Goal: Ask a question: Seek information or help from site administrators or community

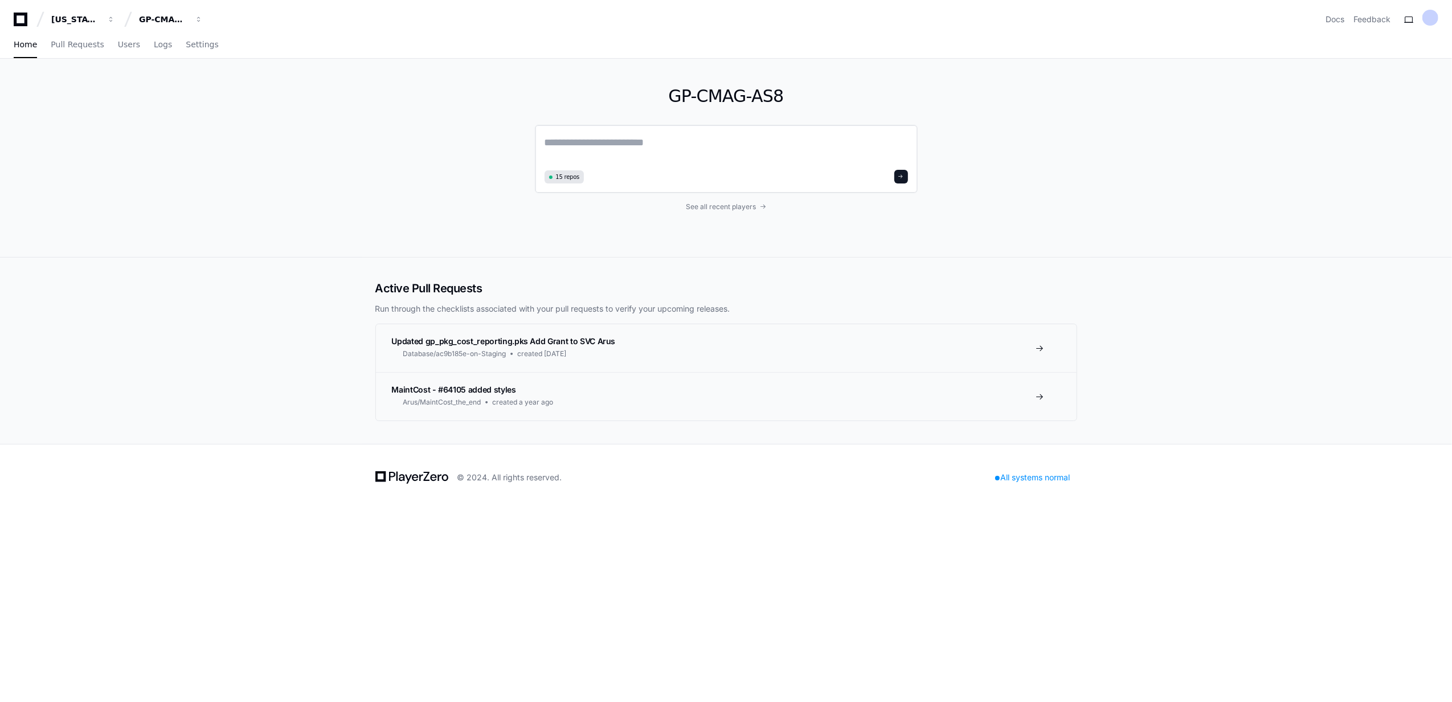
click at [378, 7] on textarea at bounding box center [726, 150] width 363 height 32
click at [378, 7] on textarea "**********" at bounding box center [726, 149] width 363 height 30
type textarea "**********"
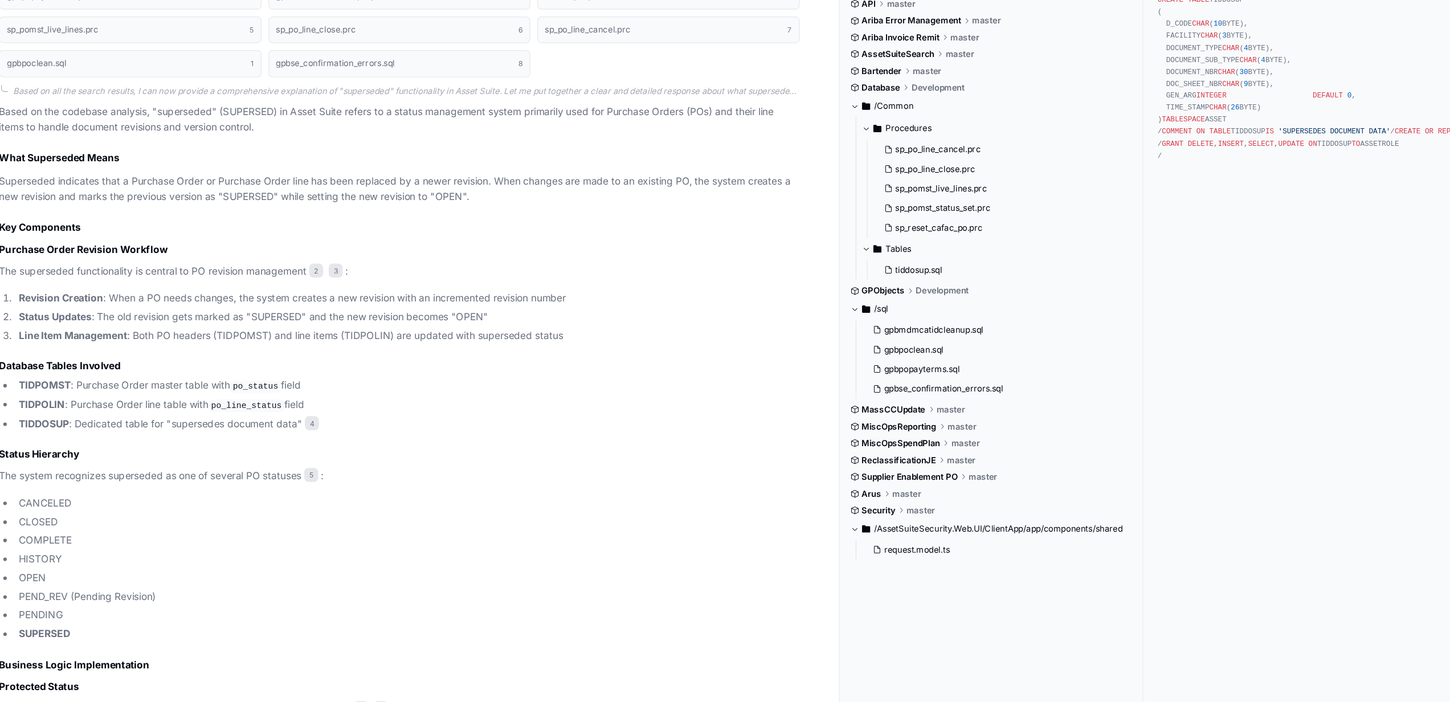
scroll to position [365, 0]
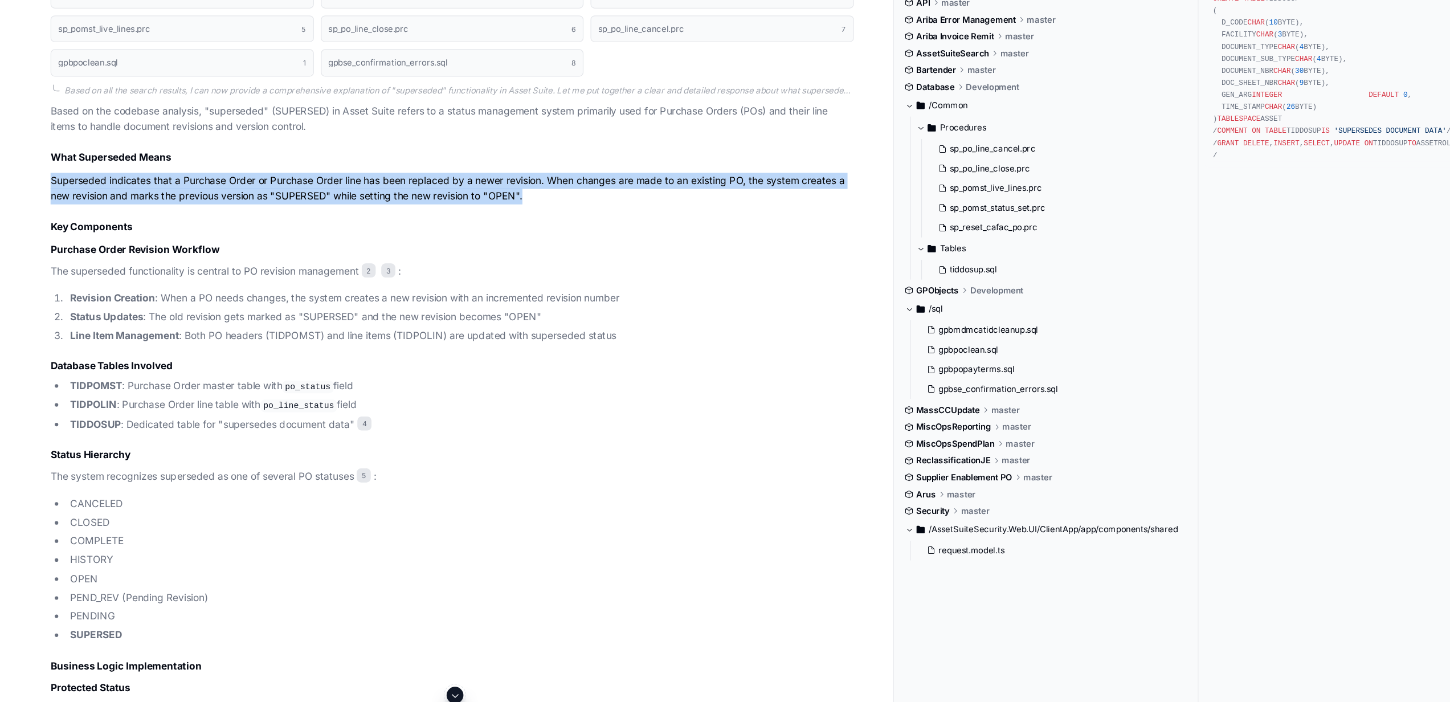
drag, startPoint x: 40, startPoint y: 209, endPoint x: 428, endPoint y: 220, distance: 388.1
click at [378, 7] on p "Superseded indicates that a Purchase Order or Purchase Order line has been repl…" at bounding box center [367, 215] width 652 height 26
drag, startPoint x: 271, startPoint y: 218, endPoint x: 42, endPoint y: 210, distance: 228.6
click at [42, 7] on p "Superseded indicates that a Purchase Order or Purchase Order line has been repl…" at bounding box center [367, 215] width 652 height 26
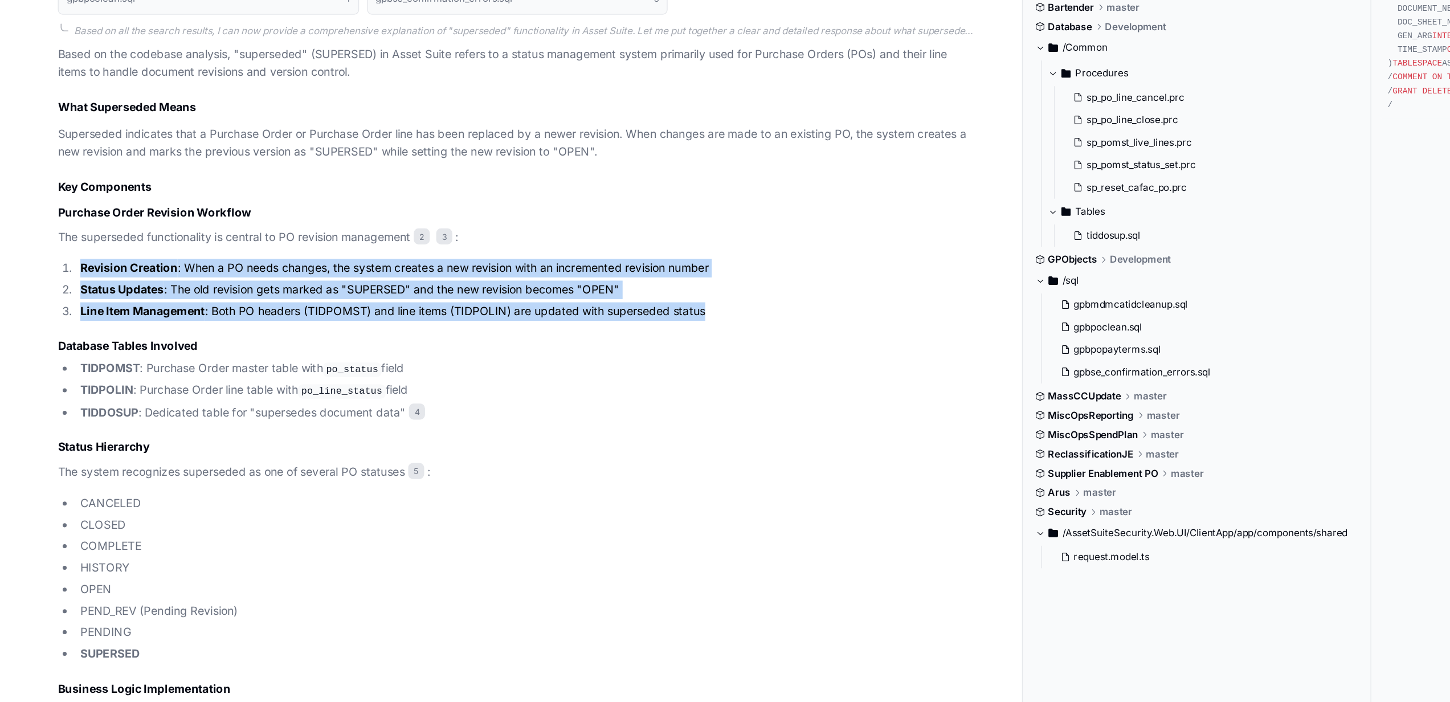
drag, startPoint x: 55, startPoint y: 302, endPoint x: 500, endPoint y: 334, distance: 446.1
click at [378, 7] on ol "Revision Creation : When a PO needs changes, the system creates a new revision …" at bounding box center [367, 318] width 652 height 43
copy ol "Revision Creation : When a PO needs changes, the system creates a new revision …"
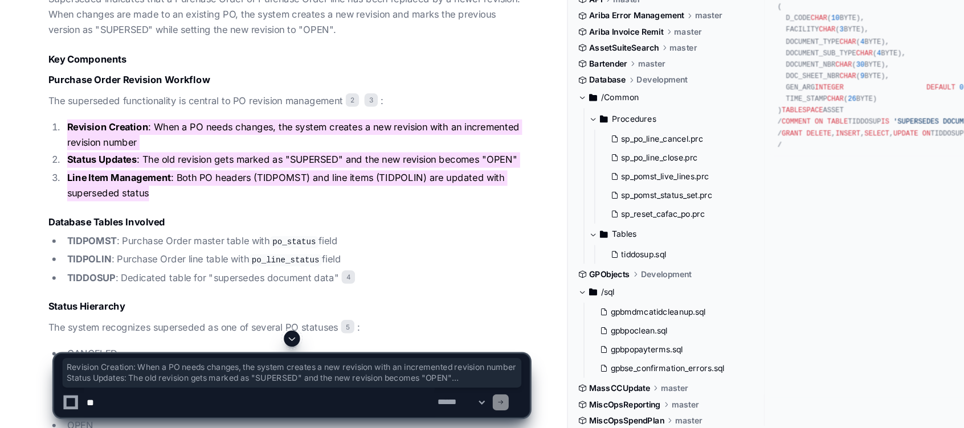
scroll to position [570, 0]
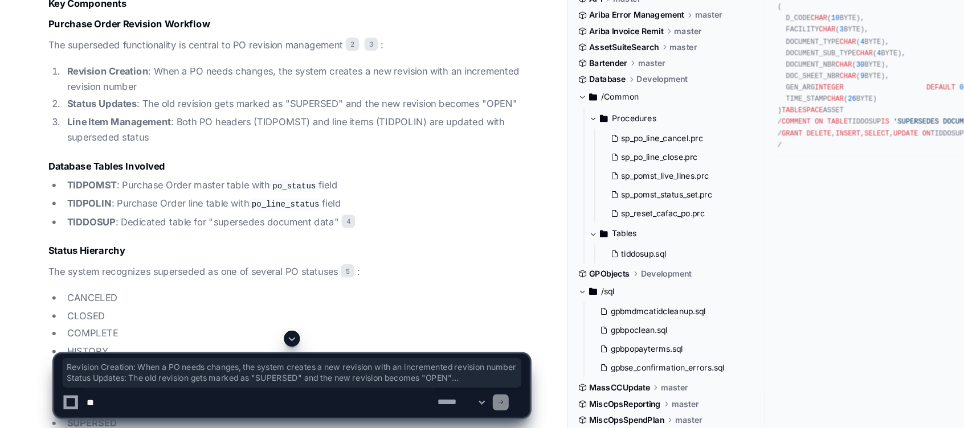
click at [120, 7] on textarea at bounding box center [220, 406] width 298 height 25
paste textarea "**********"
click at [291, 7] on textarea at bounding box center [220, 406] width 298 height 25
paste textarea "**********"
type textarea "**********"
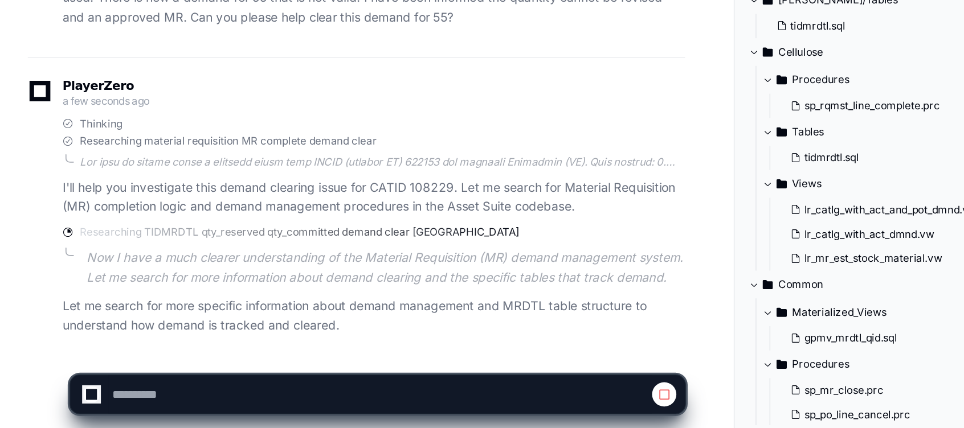
scroll to position [1533, 0]
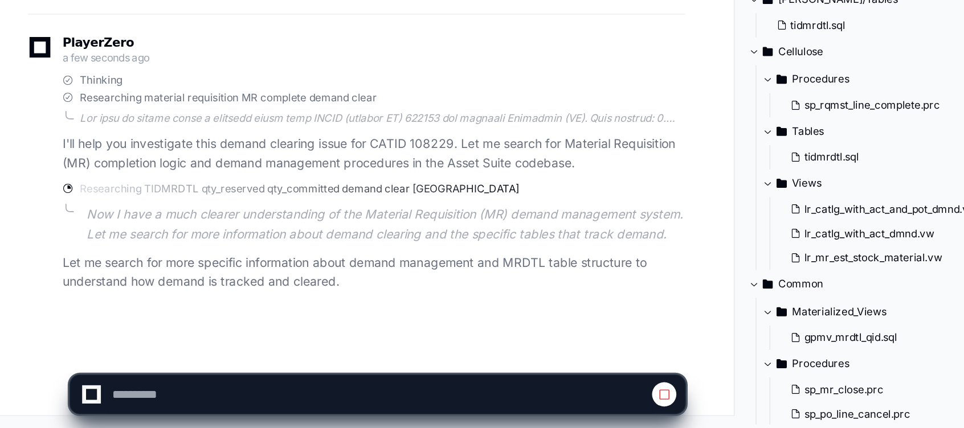
click at [378, 7] on p "Now I have a much clearer understanding of the Material Requisition (MR) demand…" at bounding box center [253, 294] width 393 height 26
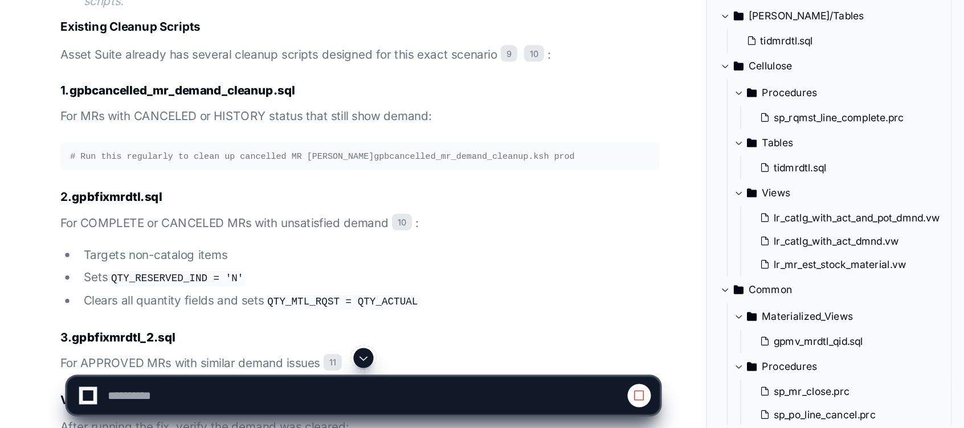
scroll to position [2271, 0]
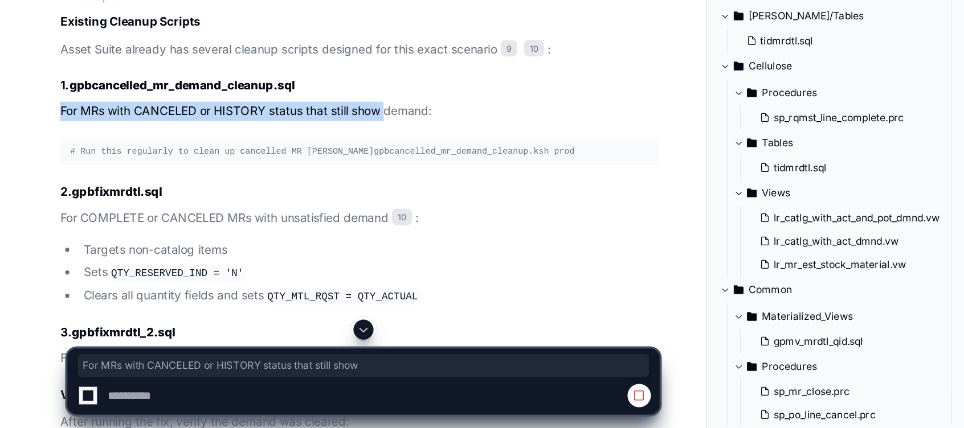
drag, startPoint x: 40, startPoint y: 254, endPoint x: 263, endPoint y: 247, distance: 222.3
click at [263, 7] on p "For MRs with CANCELED or HISTORY status that still show demand:" at bounding box center [245, 212] width 408 height 13
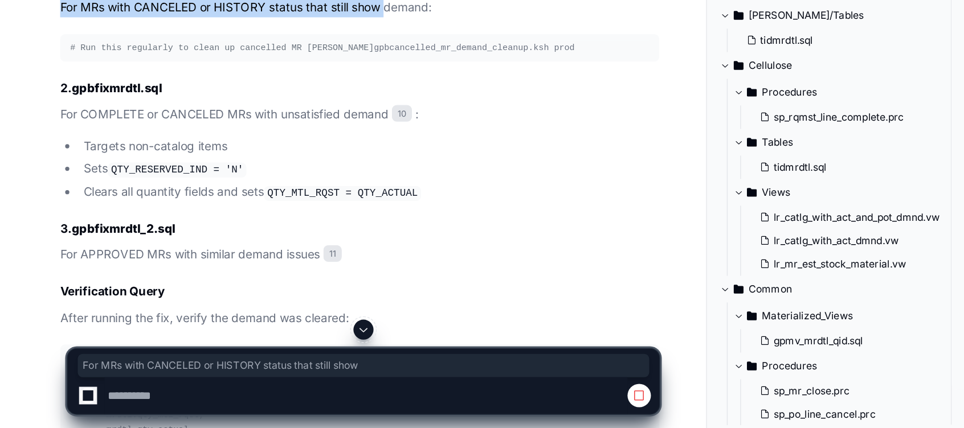
scroll to position [2351, 0]
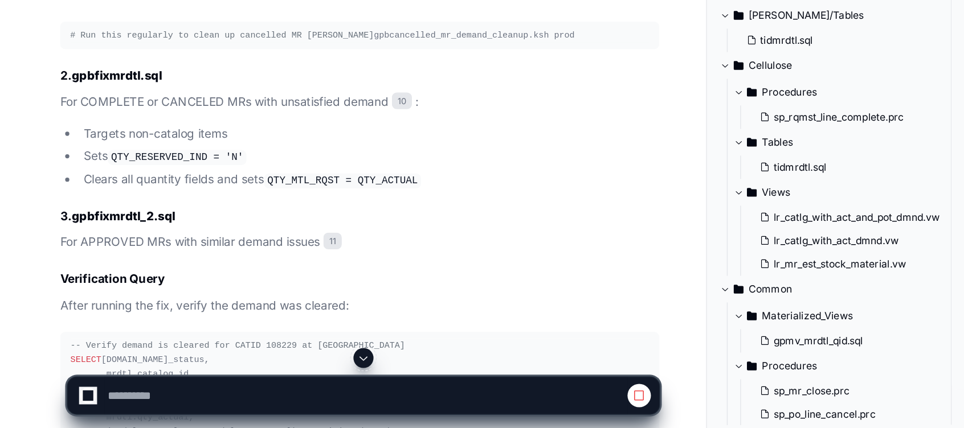
drag, startPoint x: 263, startPoint y: 247, endPoint x: 125, endPoint y: 316, distance: 154.1
click at [125, 7] on li "Clears all quantity fields and sets QTY_MTL_RQST = QTY_ACTUAL" at bounding box center [252, 259] width 396 height 14
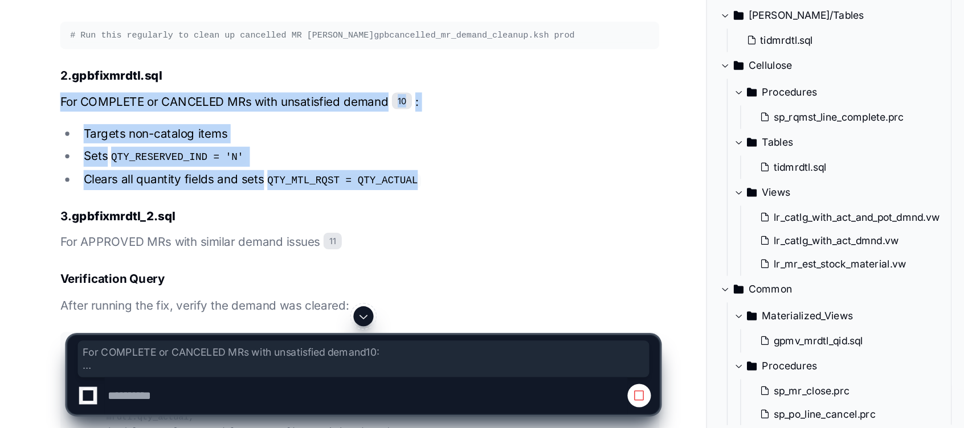
drag, startPoint x: 42, startPoint y: 260, endPoint x: 294, endPoint y: 309, distance: 257.2
click at [294, 7] on article "Existing Cleanup Scripts Asset Suite already has several cleanup scripts design…" at bounding box center [245, 339] width 408 height 546
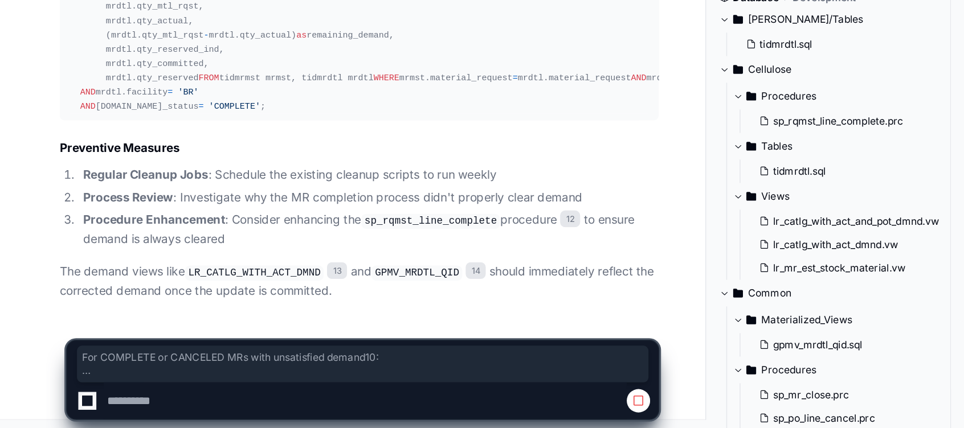
scroll to position [2704, 0]
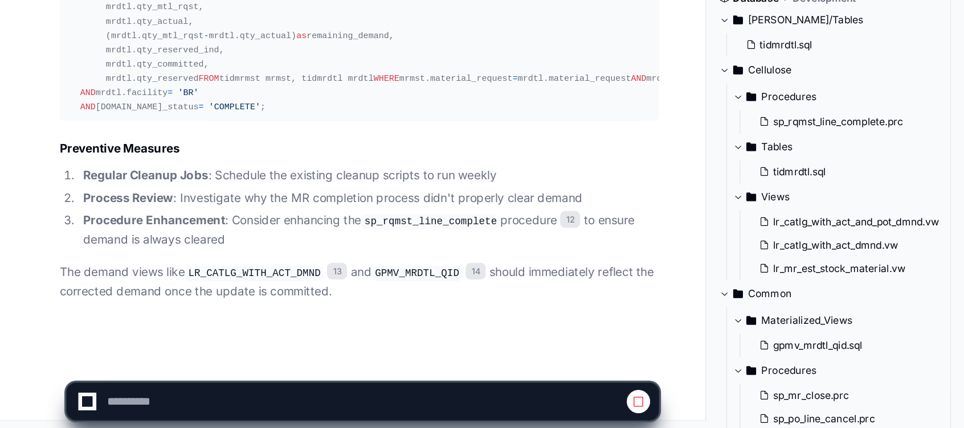
drag, startPoint x: 294, startPoint y: 309, endPoint x: 237, endPoint y: 217, distance: 108.5
click at [237, 7] on article "Existing Cleanup Scripts Asset Suite already has several cleanup scripts design…" at bounding box center [245, 65] width 408 height 546
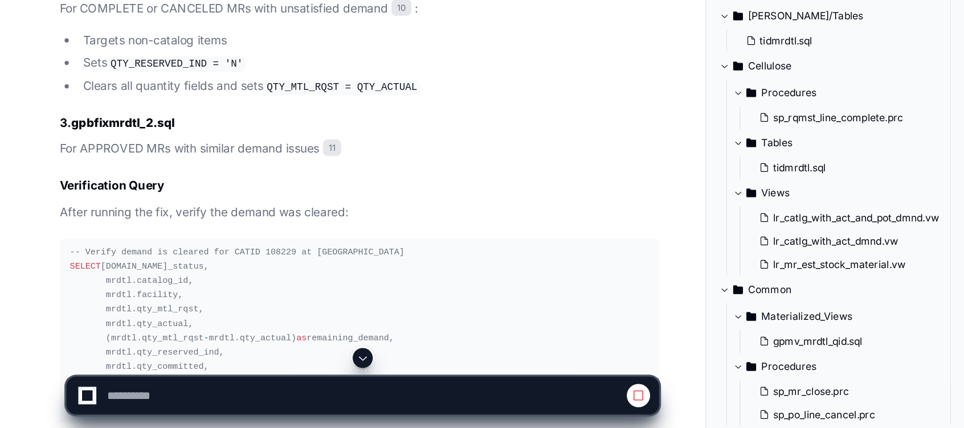
scroll to position [2415, 0]
click at [248, 7] on span at bounding box center [247, 380] width 9 height 9
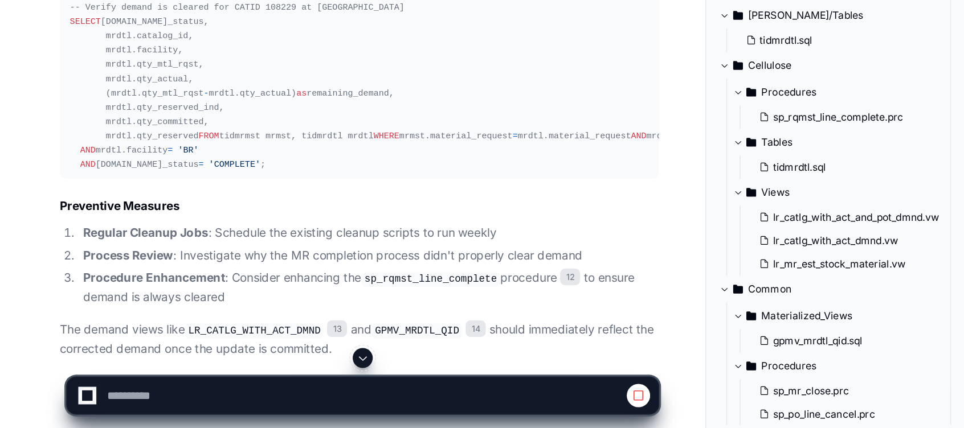
scroll to position [2704, 0]
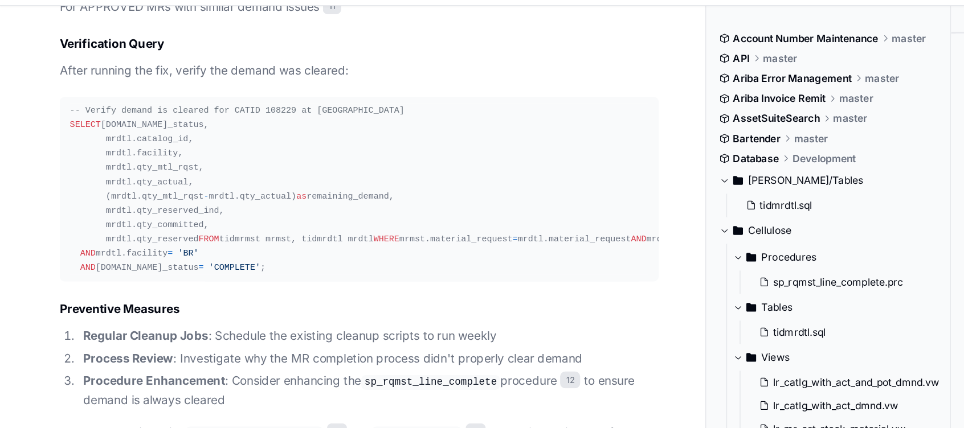
scroll to position [2669, 0]
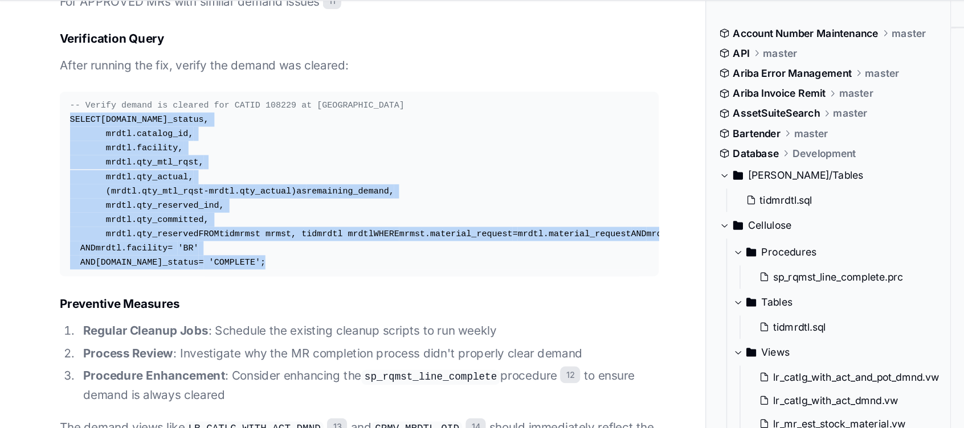
drag, startPoint x: 48, startPoint y: 112, endPoint x: 170, endPoint y: 242, distance: 178.2
click at [170, 7] on div "-- Verify demand is cleared for CATID 108229 at Brunswick SELECT mrmst.mr_statu…" at bounding box center [245, 151] width 395 height 117
copy div "SELECT mrmst.mr_status, mrdtl.catalog_id, mrdtl.facility, mrdtl.qty_mtl_rqst, m…"
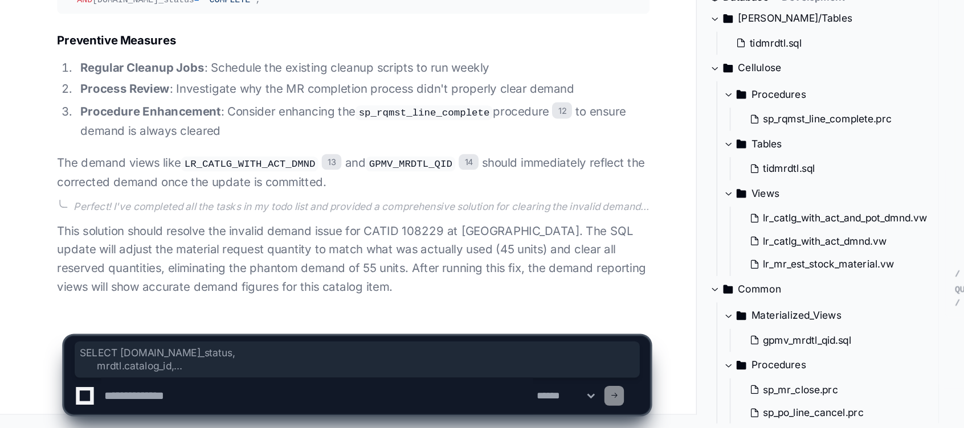
scroll to position [2748, 0]
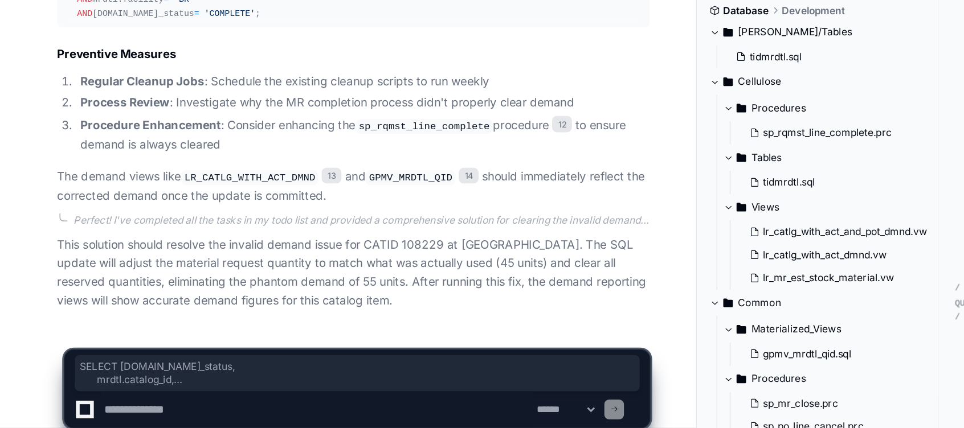
click at [128, 7] on textarea at bounding box center [220, 406] width 298 height 25
paste textarea "**********"
type textarea "**********"
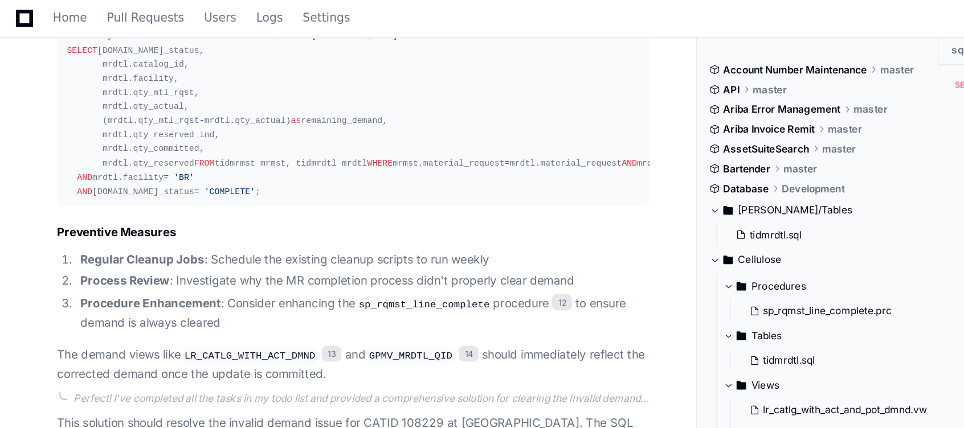
scroll to position [2749, 0]
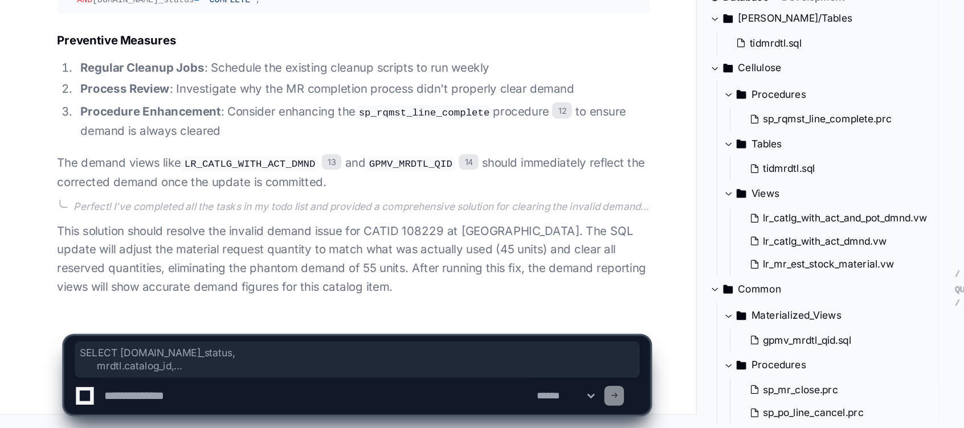
click at [136, 7] on textarea at bounding box center [220, 406] width 298 height 25
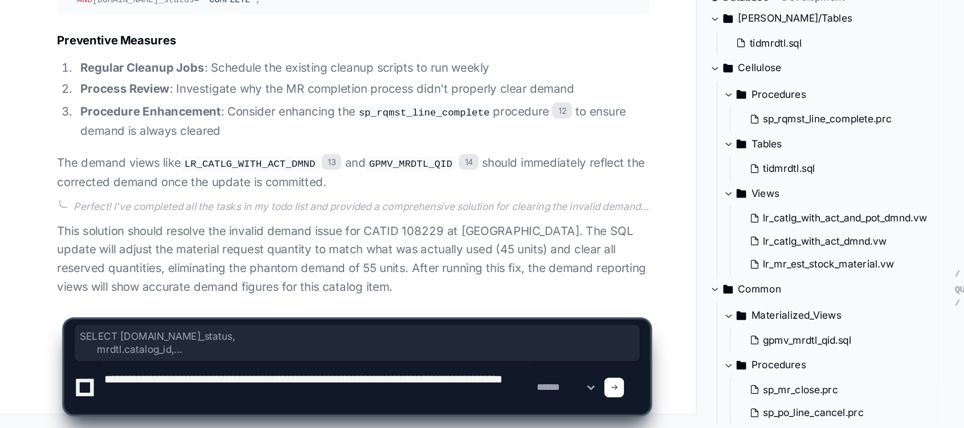
type textarea "**********"
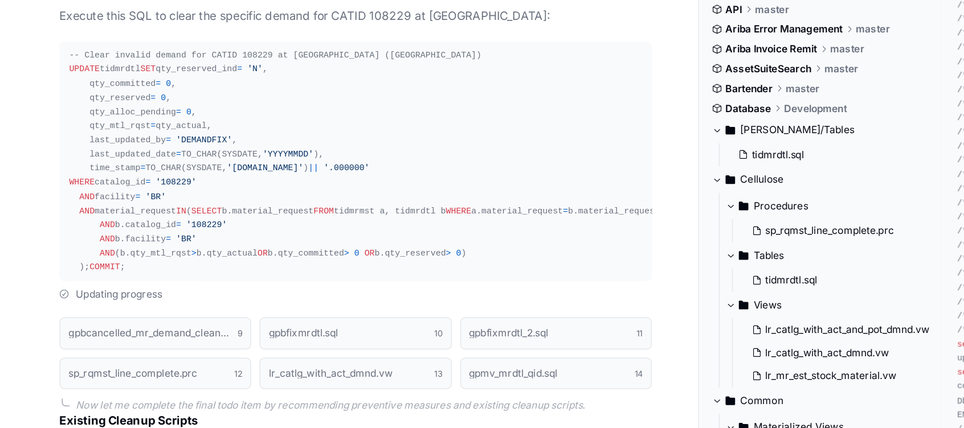
scroll to position [2047, 0]
click at [99, 7] on div "-- Clear invalid demand for CATID 108229 at Brunswick (BR) UPDATE tidmrdtl SET …" at bounding box center [245, 169] width 395 height 156
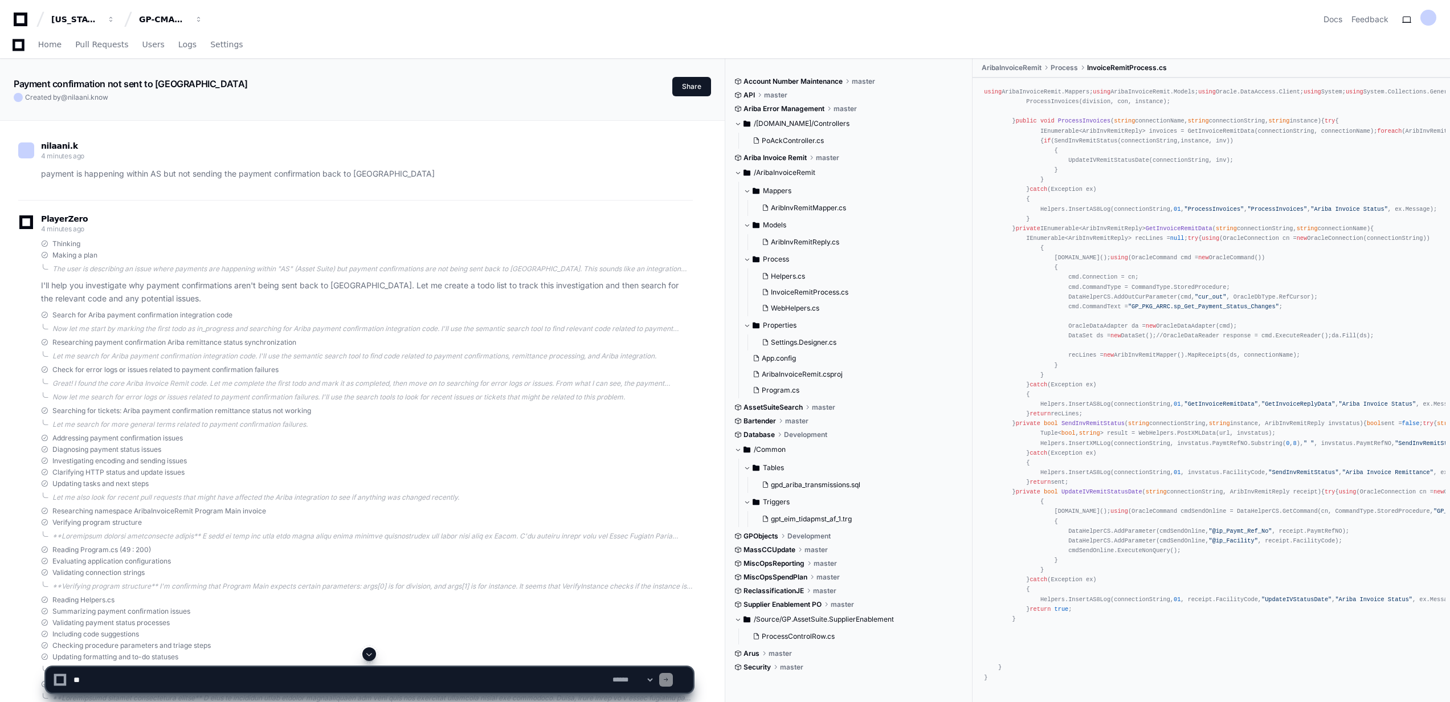
scroll to position [713, 0]
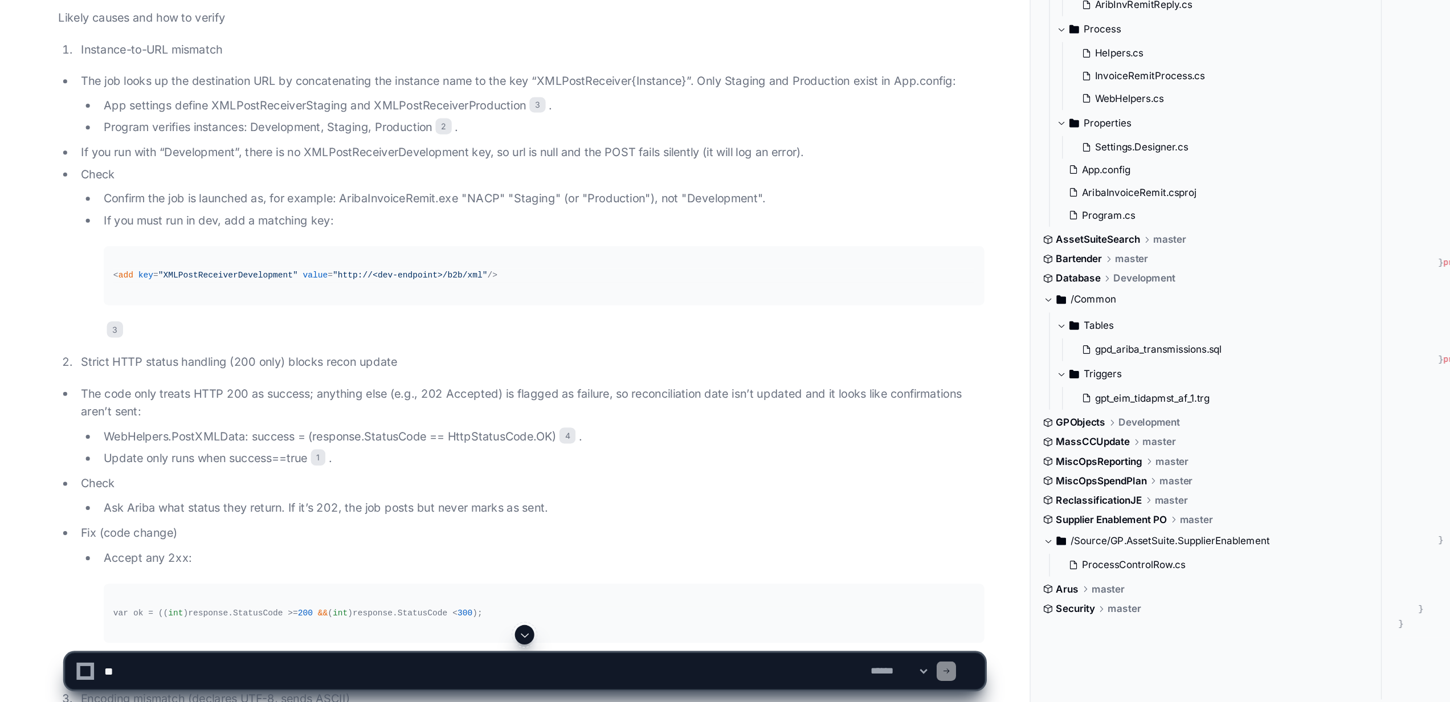
click at [118, 686] on textarea at bounding box center [340, 679] width 539 height 25
type textarea "**********"
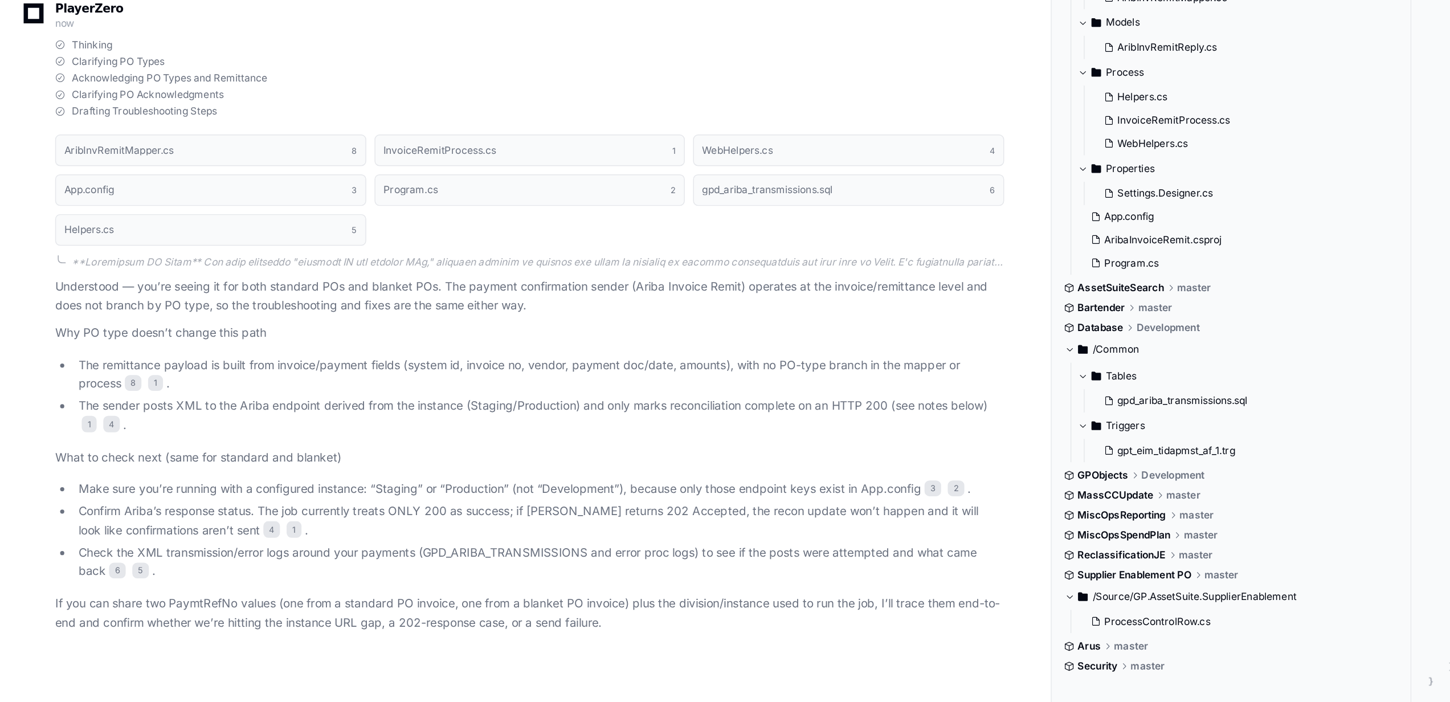
scroll to position [2485, 0]
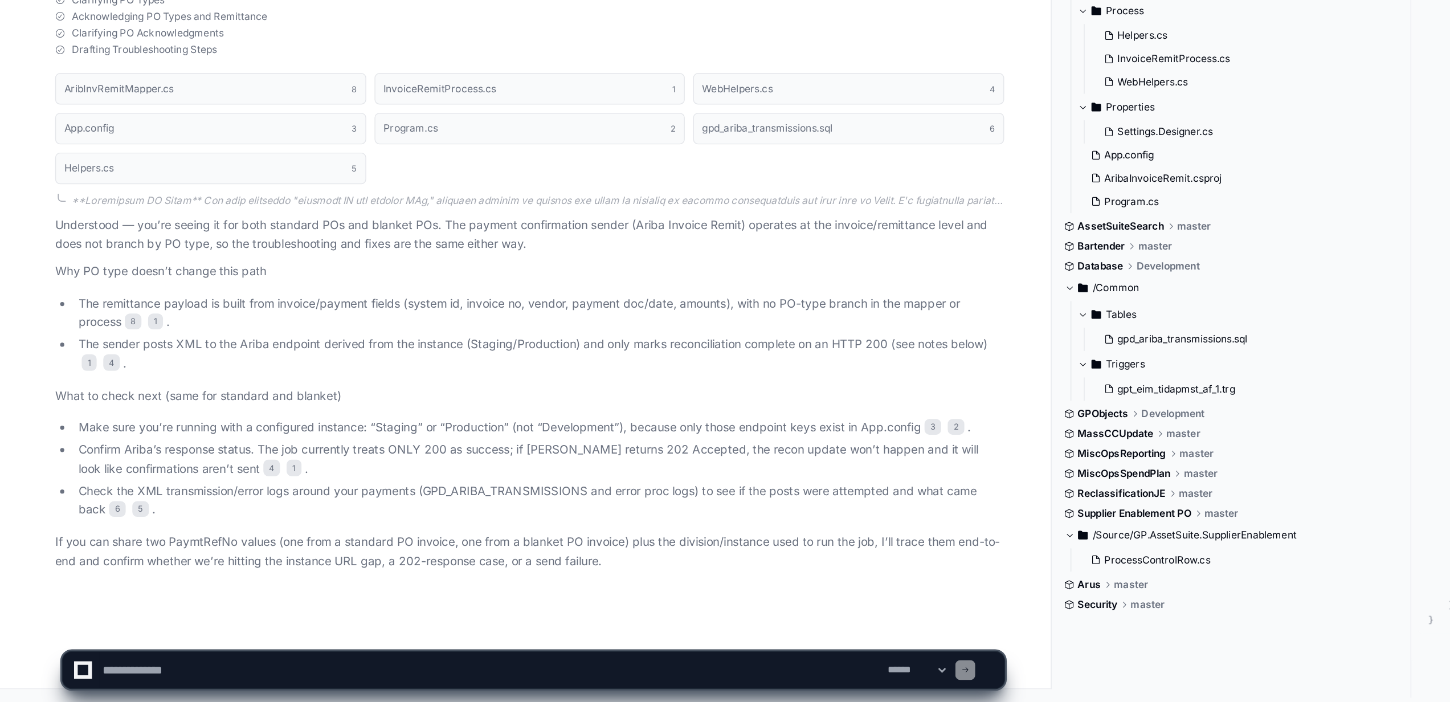
click at [132, 680] on textarea at bounding box center [340, 679] width 539 height 25
type textarea "**********"
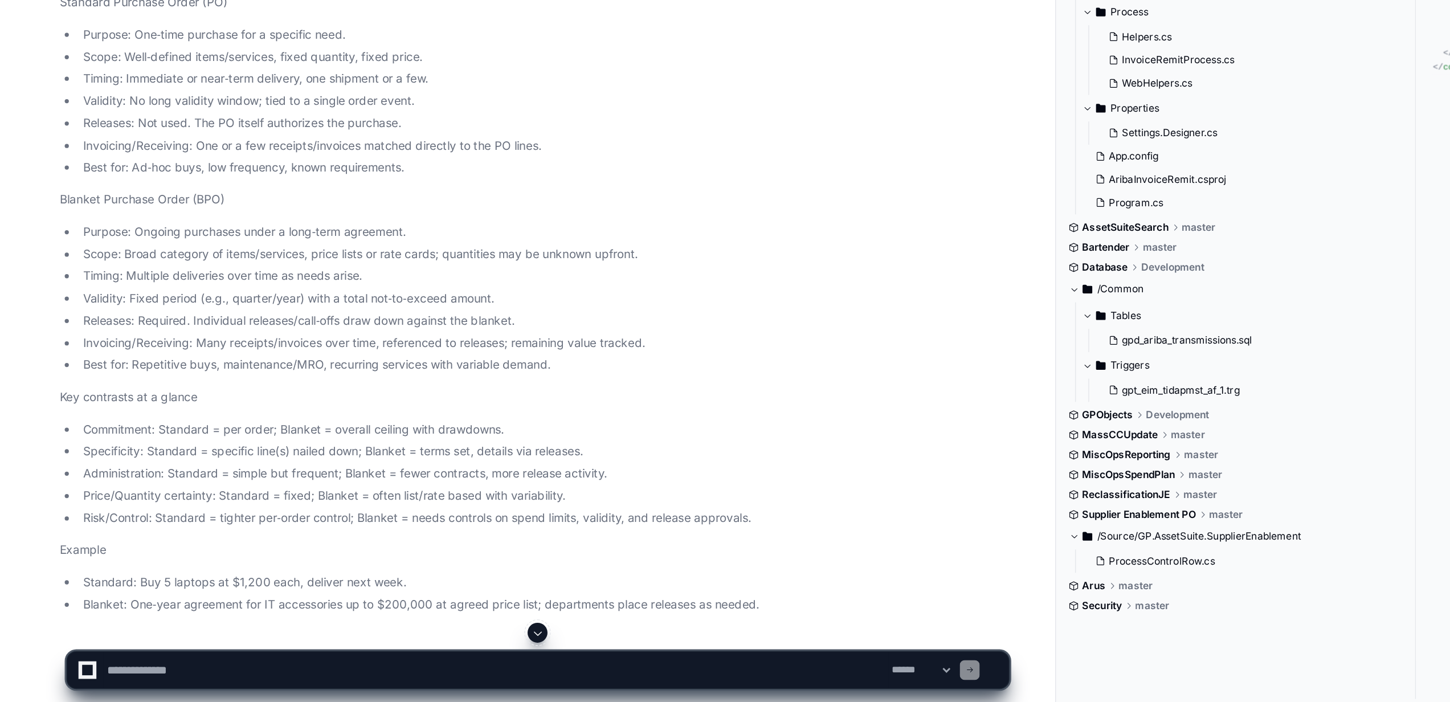
scroll to position [2962, 0]
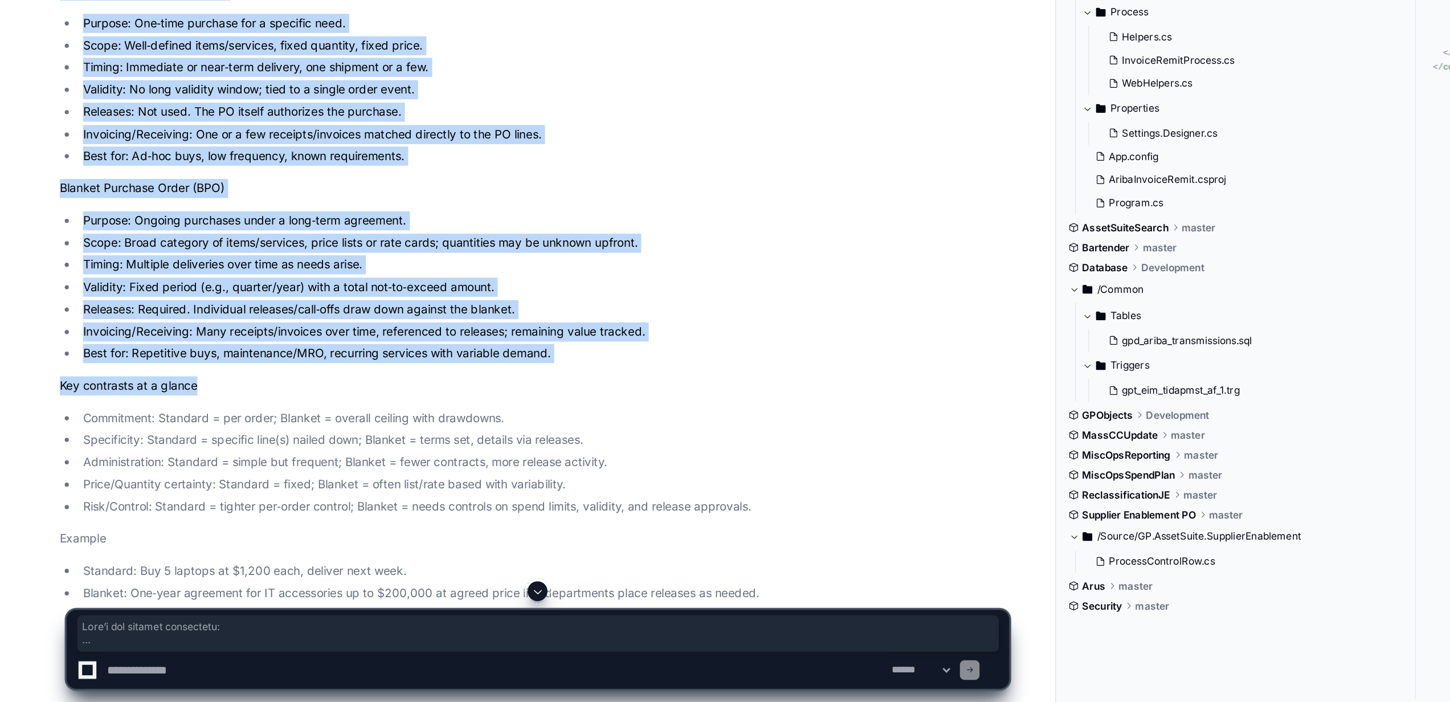
drag, startPoint x: 42, startPoint y: 312, endPoint x: 305, endPoint y: 604, distance: 393.3
click at [305, 604] on article "Here’s the general difference: Standard Purchase Order (PO) Purpose: One‑time p…" at bounding box center [367, 410] width 652 height 445
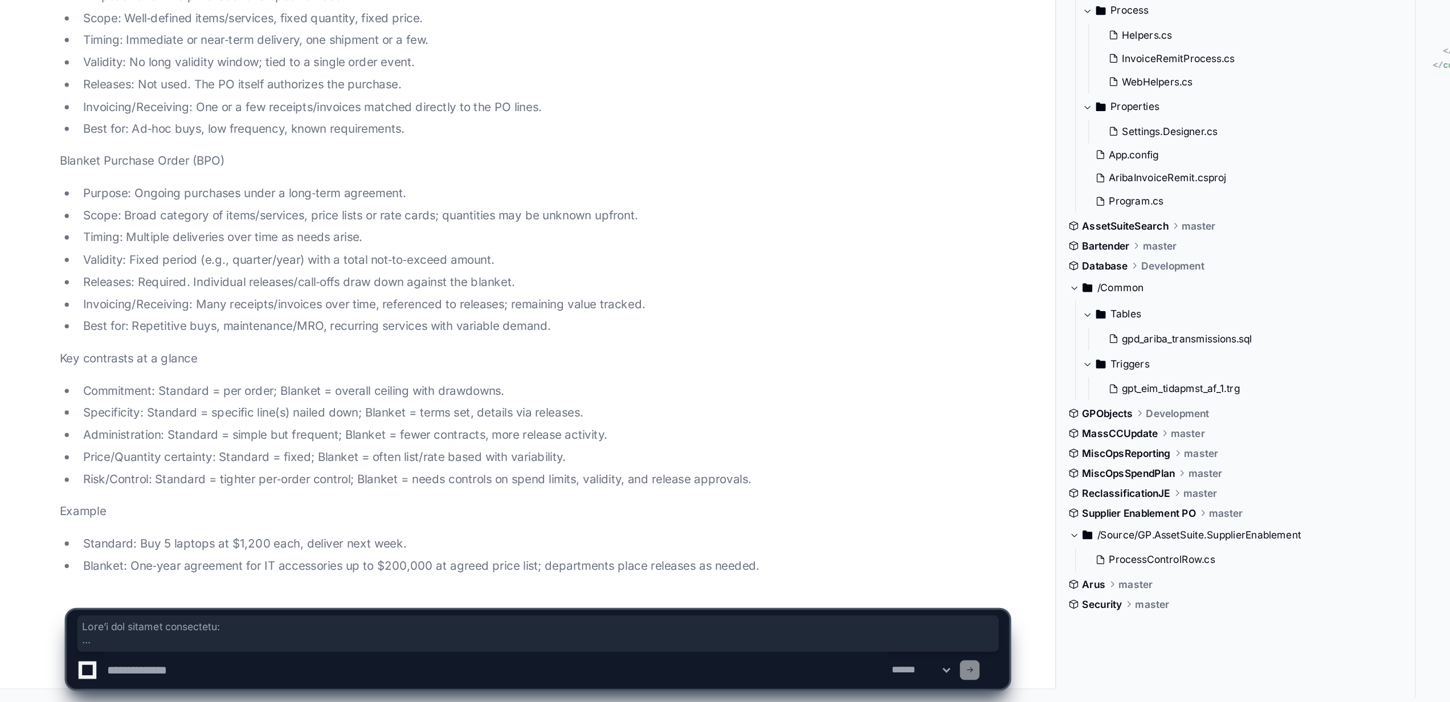
click at [168, 675] on textarea at bounding box center [340, 679] width 539 height 25
type textarea "**********"
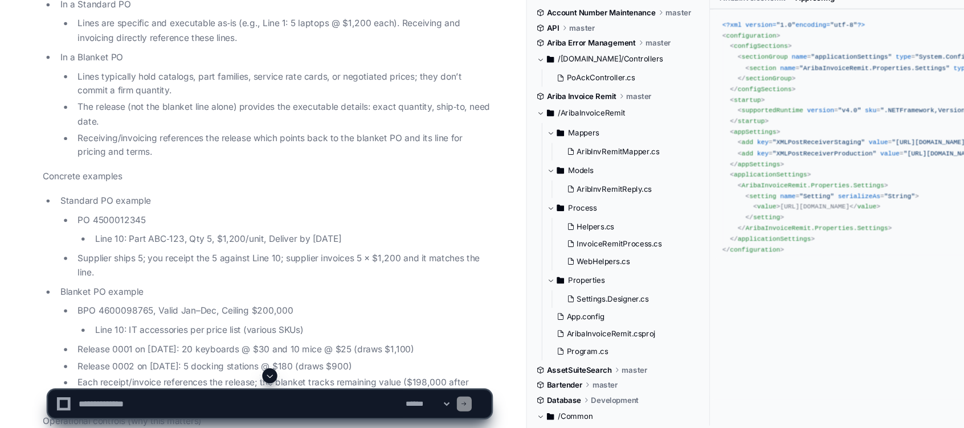
scroll to position [4988, 0]
click at [290, 410] on textarea at bounding box center [220, 406] width 298 height 25
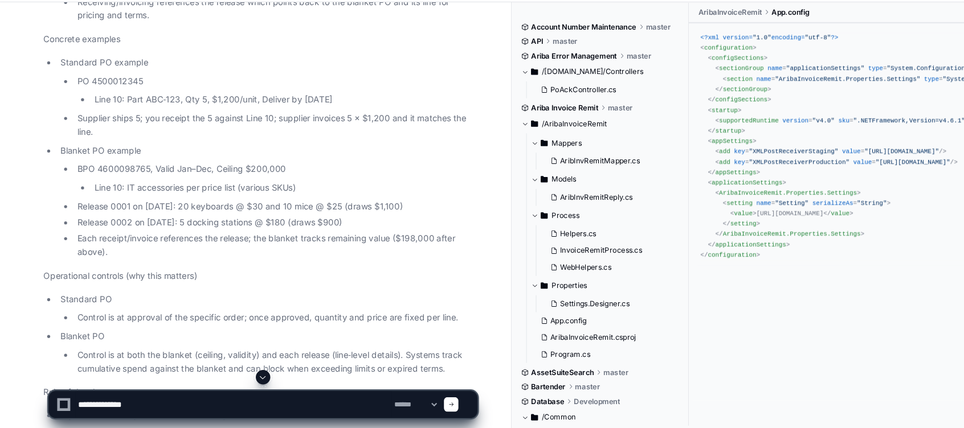
scroll to position [5299, 0]
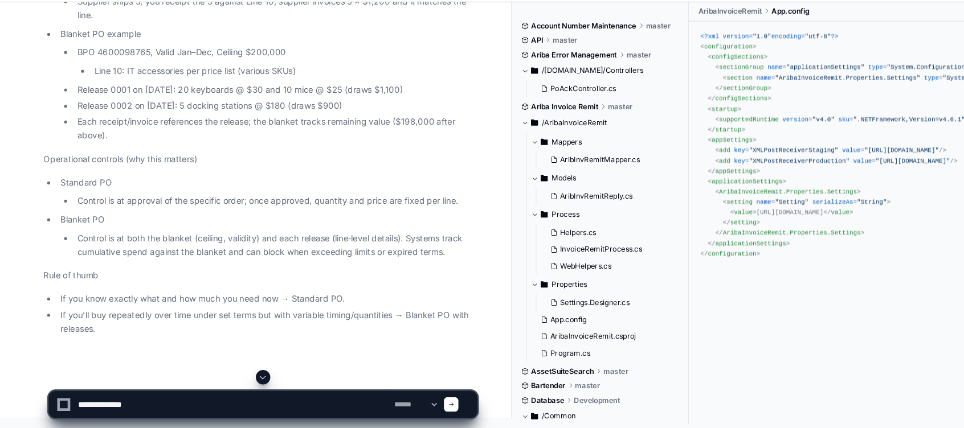
click at [244, 399] on textarea at bounding box center [220, 406] width 298 height 25
click at [282, 401] on textarea at bounding box center [220, 406] width 298 height 25
paste textarea "**********"
type textarea "**********"
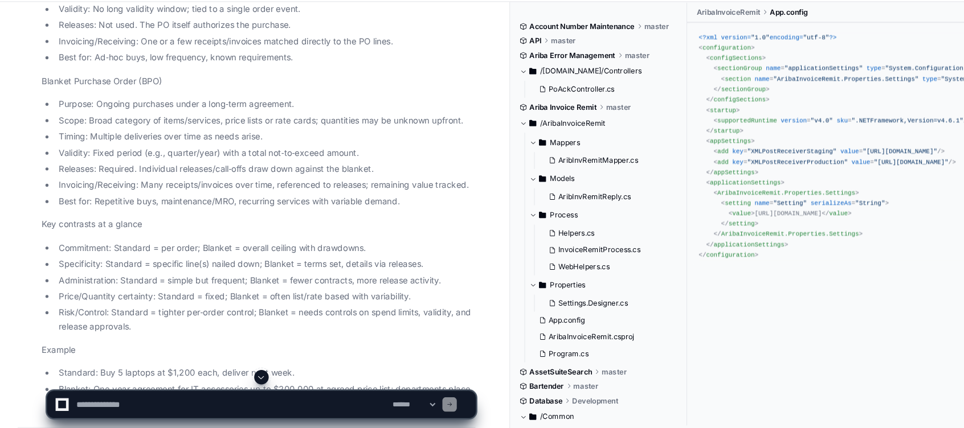
scroll to position [3443, 0]
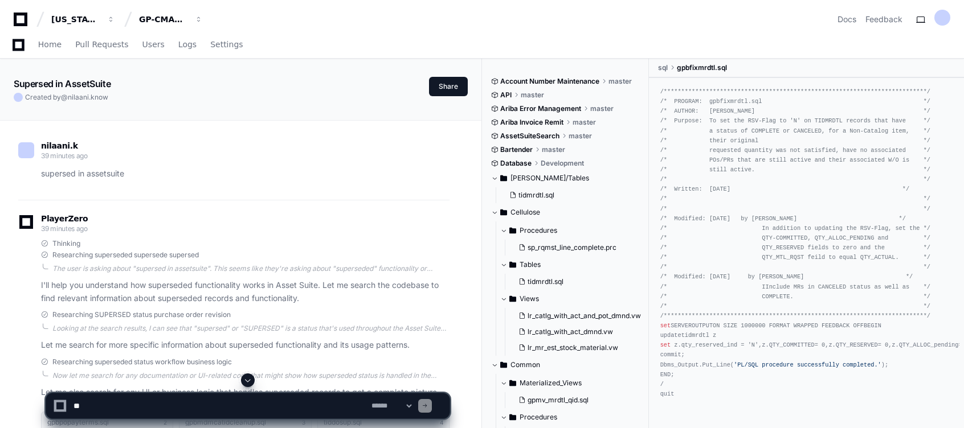
scroll to position [2224, 0]
